Goal: Task Accomplishment & Management: Manage account settings

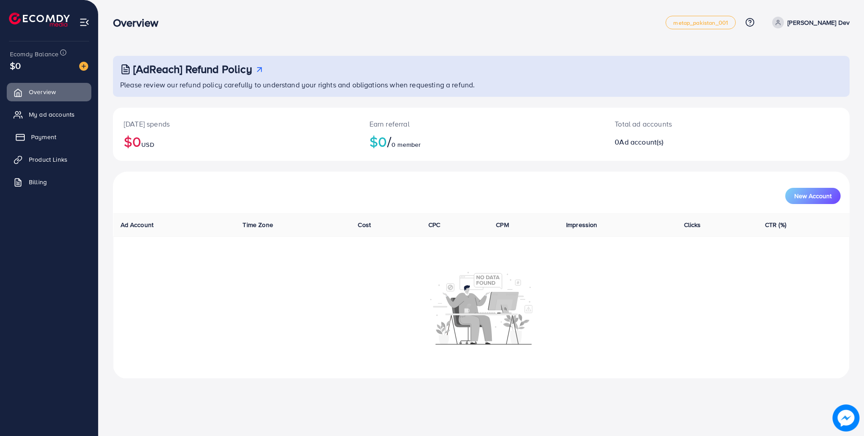
click at [72, 137] on link "Payment" at bounding box center [49, 137] width 85 height 18
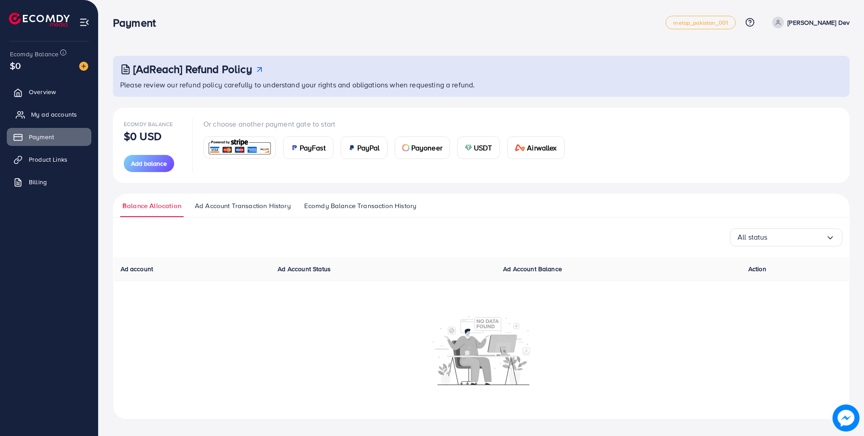
click at [68, 113] on span "My ad accounts" at bounding box center [54, 114] width 46 height 9
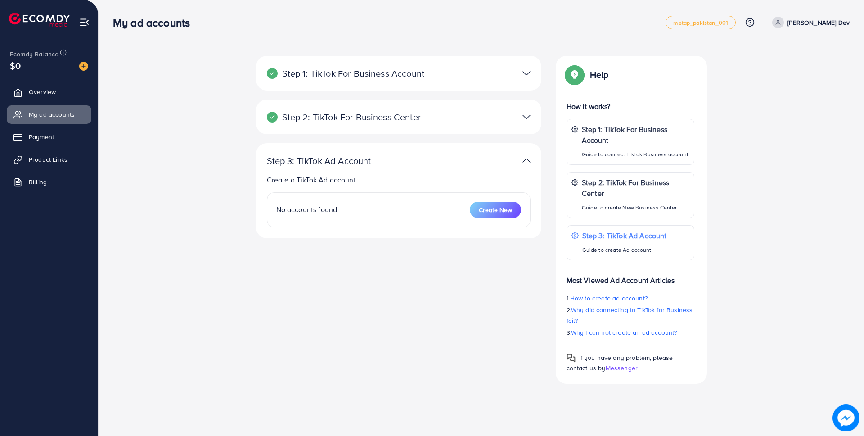
click at [806, 20] on p "[PERSON_NAME] Dev" at bounding box center [819, 22] width 62 height 11
click at [783, 77] on link "Log out" at bounding box center [807, 74] width 86 height 20
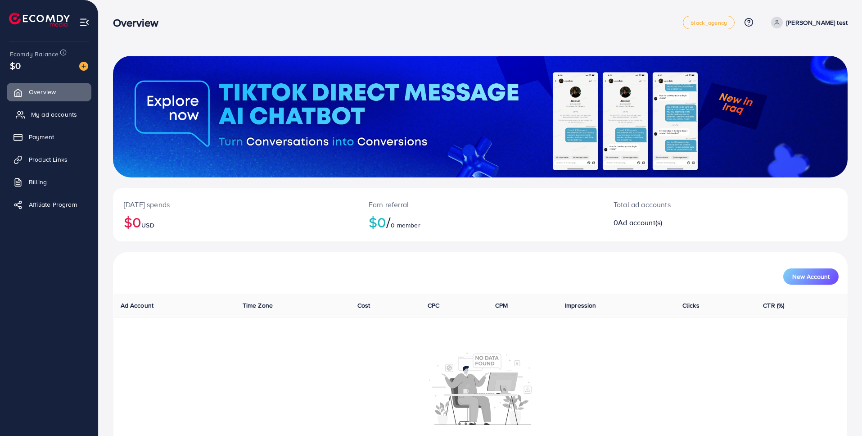
click at [52, 111] on span "My ad accounts" at bounding box center [54, 114] width 46 height 9
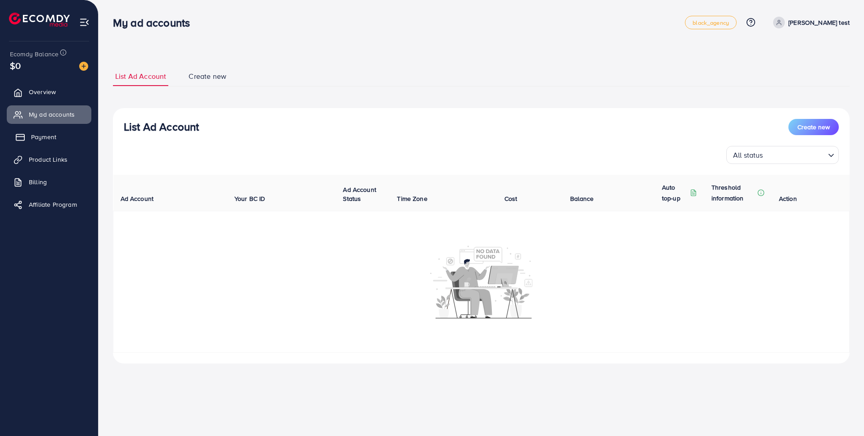
click at [49, 131] on link "Payment" at bounding box center [49, 137] width 85 height 18
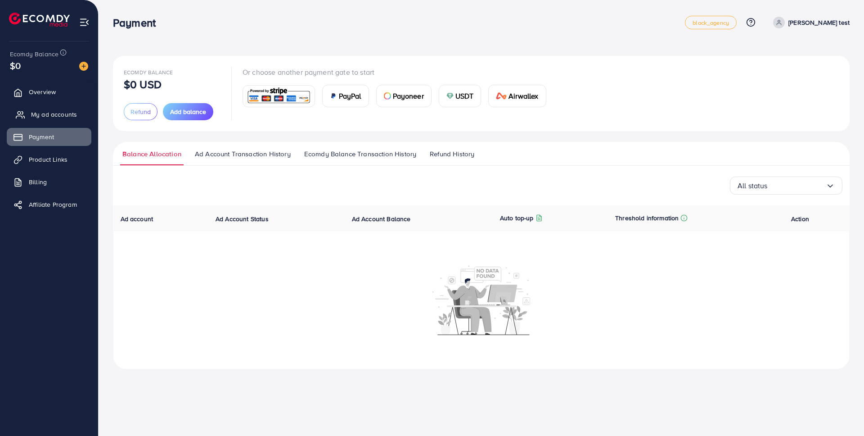
click at [55, 117] on span "My ad accounts" at bounding box center [54, 114] width 46 height 9
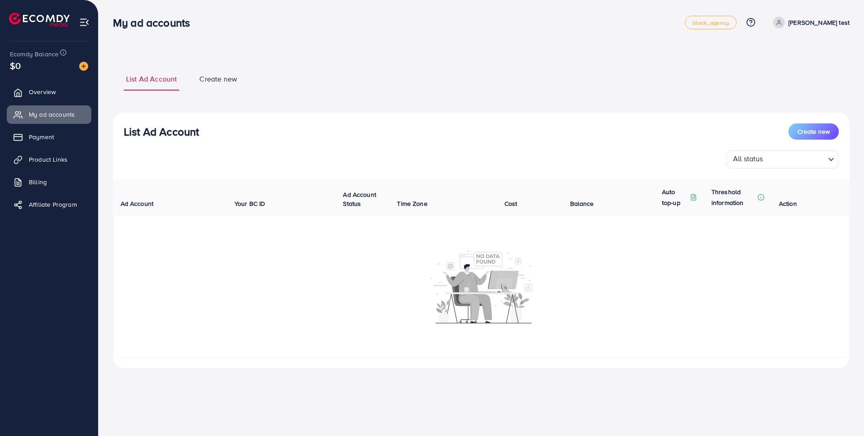
click at [217, 87] on link "Create new" at bounding box center [218, 82] width 42 height 17
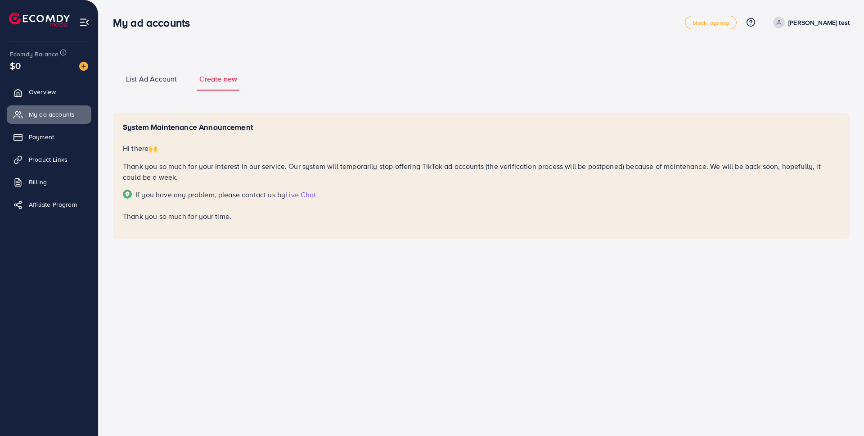
click at [147, 82] on span "List Ad Account" at bounding box center [151, 79] width 51 height 10
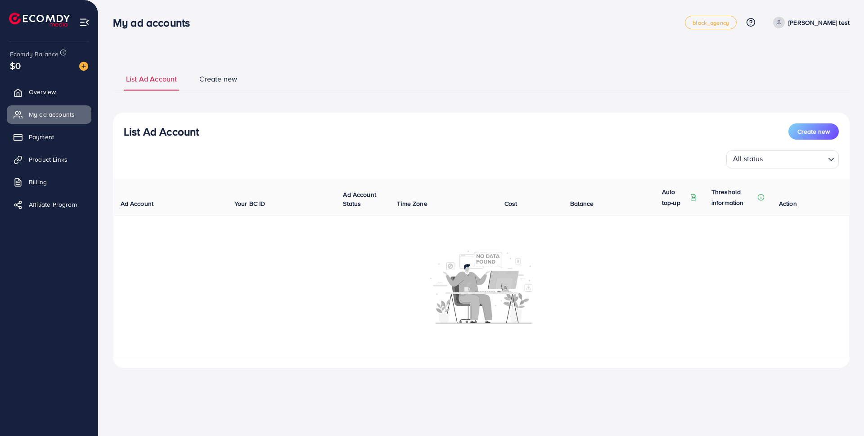
click at [235, 78] on span "Create new" at bounding box center [218, 79] width 38 height 10
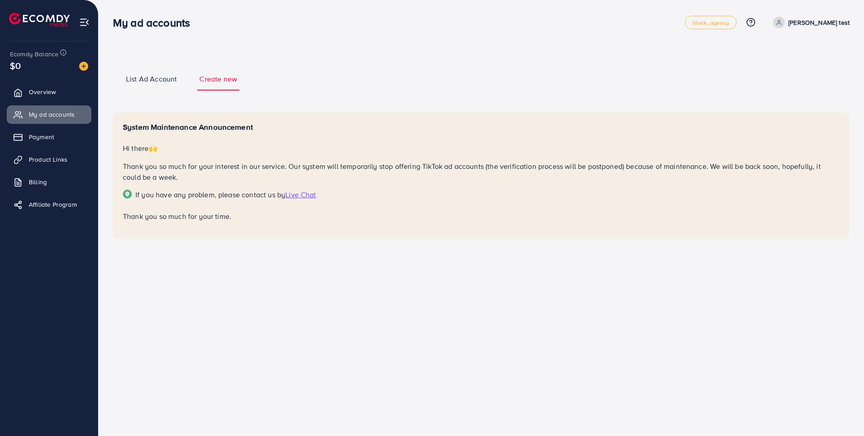
drag, startPoint x: 123, startPoint y: 124, endPoint x: 257, endPoint y: 128, distance: 133.8
click at [257, 128] on h5 "System Maintenance Announcement" at bounding box center [481, 126] width 717 height 9
copy h5 "System Maintenance Announcement"
